Goal: Information Seeking & Learning: Learn about a topic

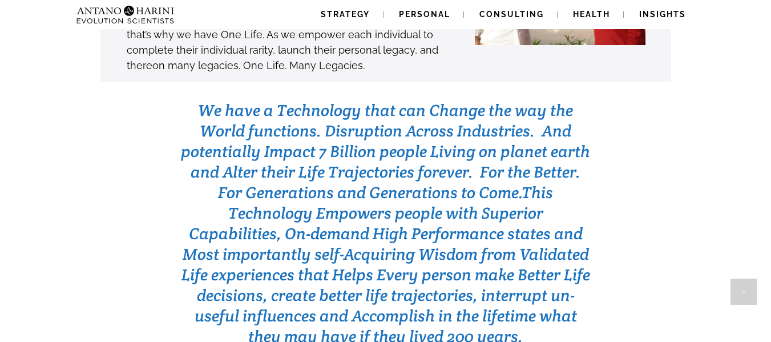
scroll to position [3635, 0]
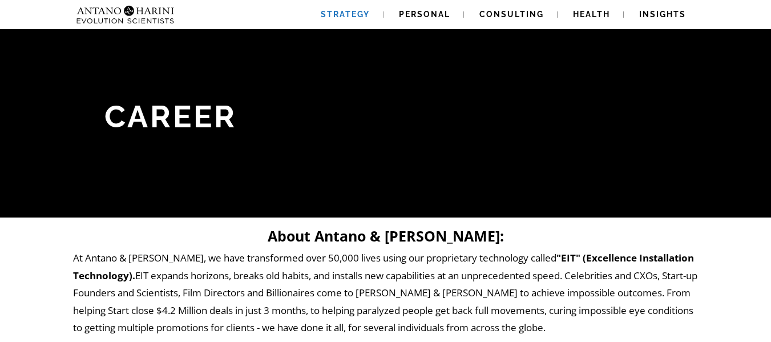
click at [356, 13] on span "Strategy" at bounding box center [345, 14] width 49 height 9
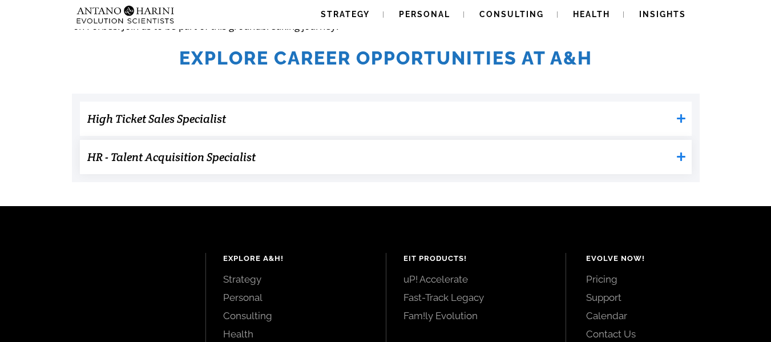
scroll to position [370, 0]
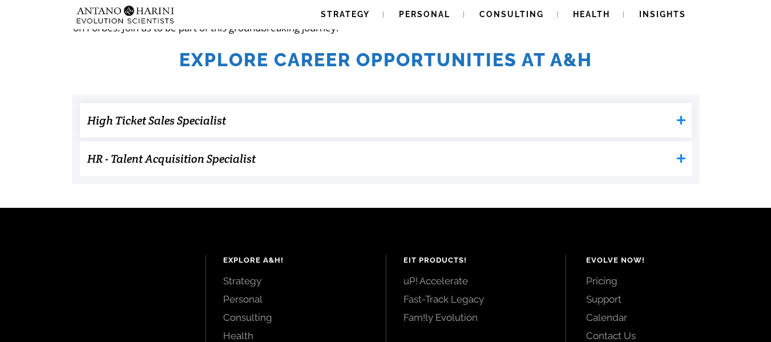
click at [685, 132] on "High Ticket Sales Specialist" at bounding box center [385, 120] width 611 height 34
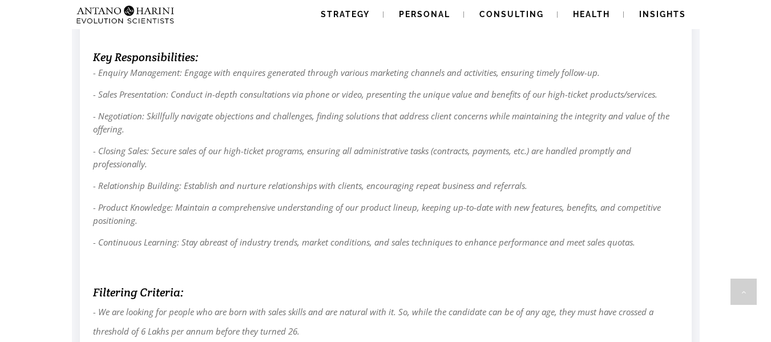
scroll to position [509, 0]
